Goal: Task Accomplishment & Management: Use online tool/utility

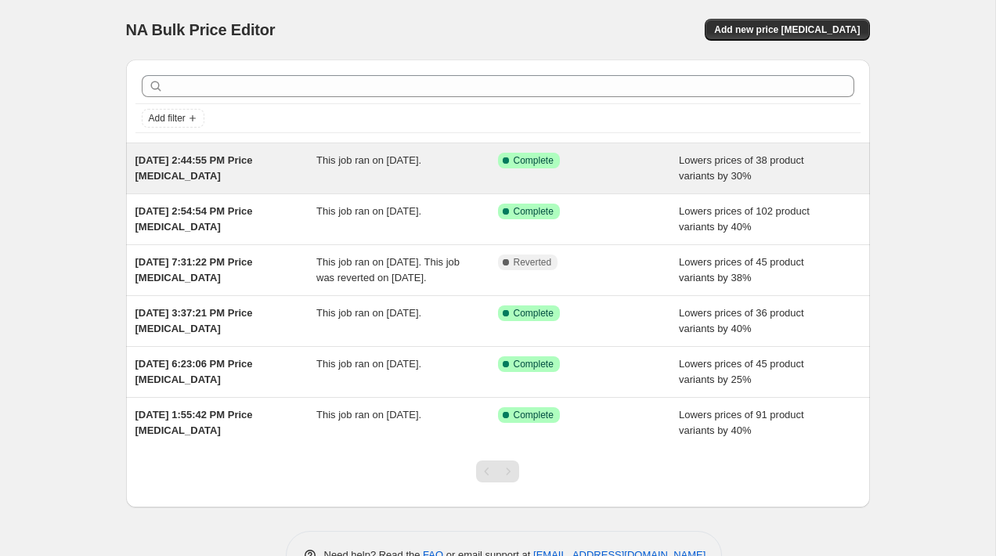
click at [283, 175] on div "[DATE] 2:44:55 PM Price [MEDICAL_DATA]" at bounding box center [226, 168] width 182 height 31
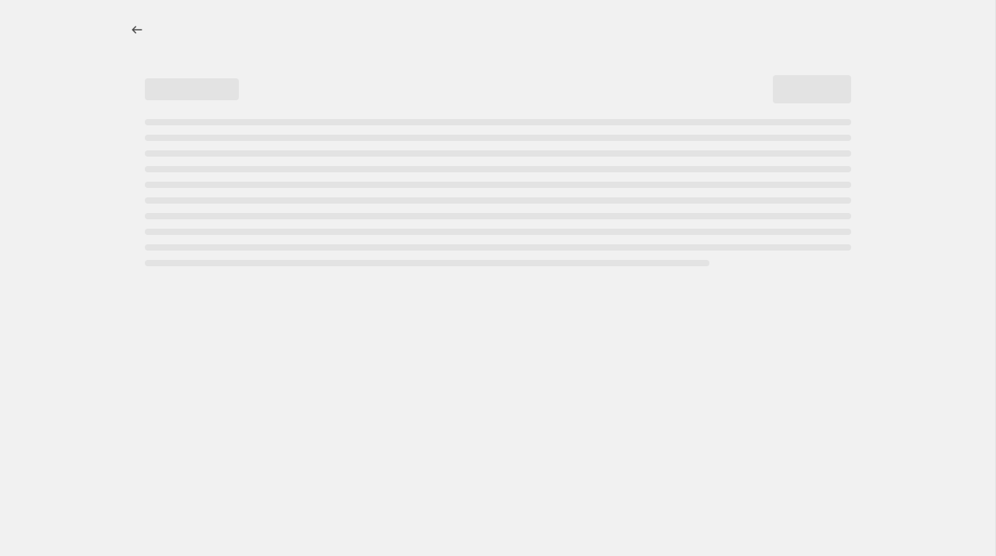
select select "percentage"
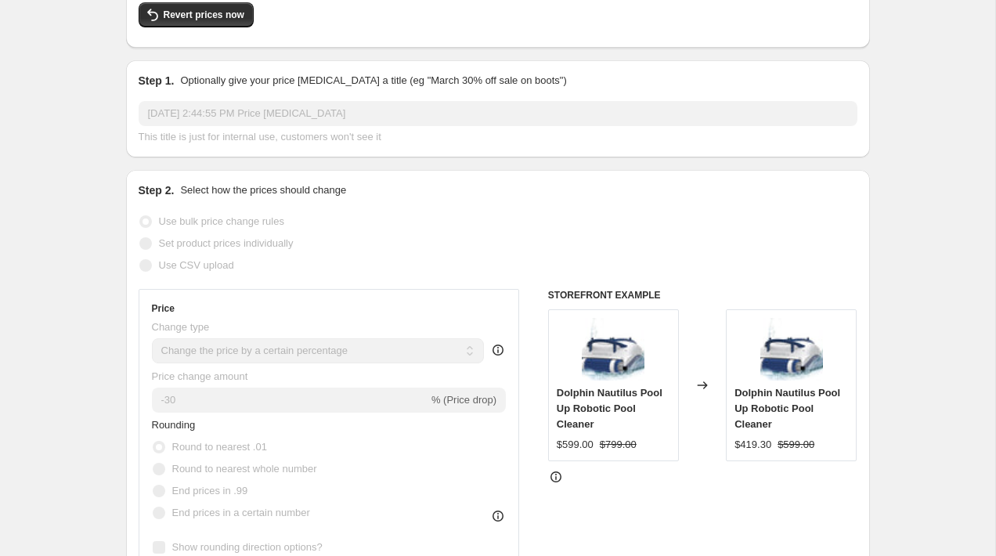
scroll to position [165, 0]
